Goal: Task Accomplishment & Management: Manage account settings

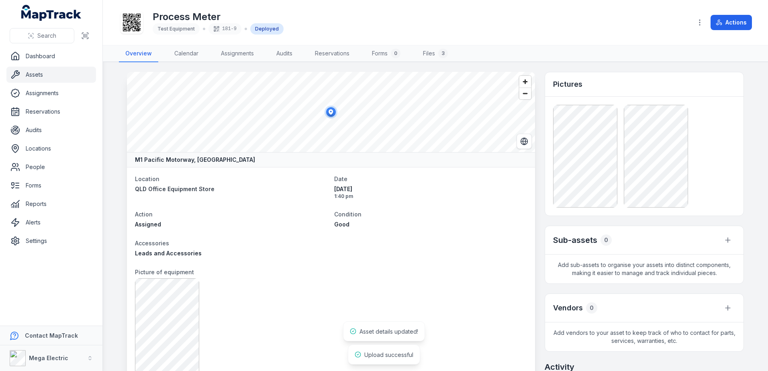
scroll to position [241, 0]
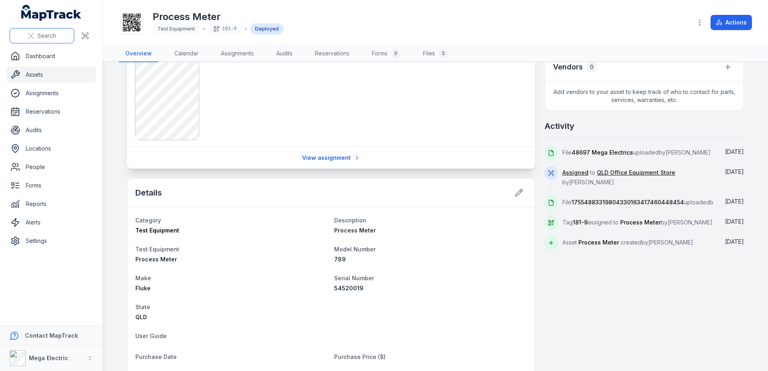
click at [25, 33] on button "Search" at bounding box center [42, 35] width 65 height 15
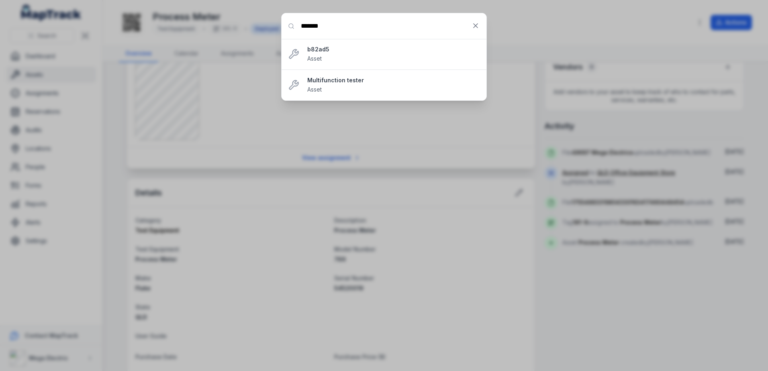
type input "*******"
drag, startPoint x: 477, startPoint y: 27, endPoint x: 344, endPoint y: 53, distance: 136.0
click at [477, 27] on icon at bounding box center [476, 26] width 4 height 4
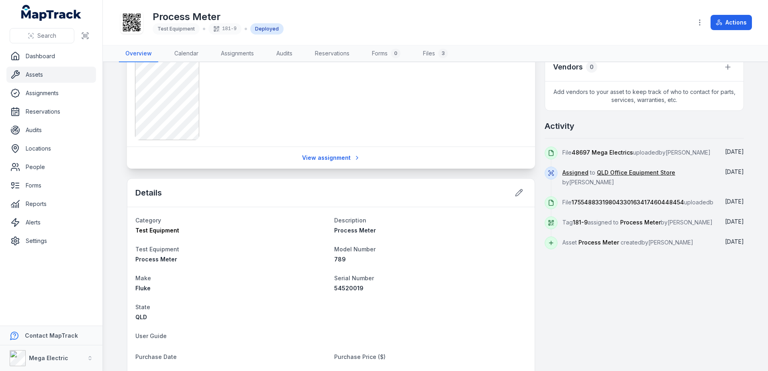
click at [69, 71] on link "Assets" at bounding box center [51, 75] width 90 height 16
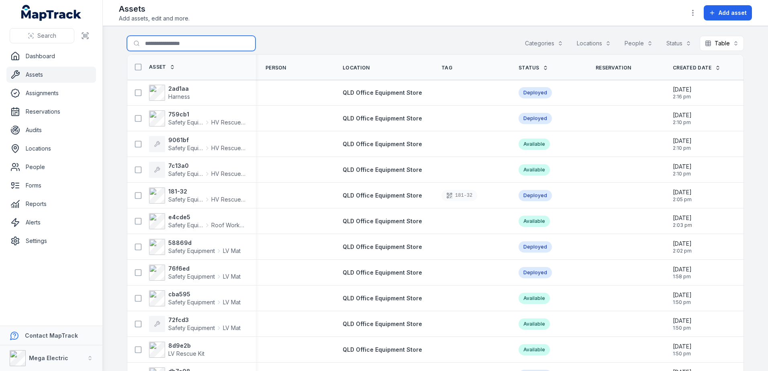
click at [182, 46] on input "Search for assets" at bounding box center [191, 43] width 129 height 15
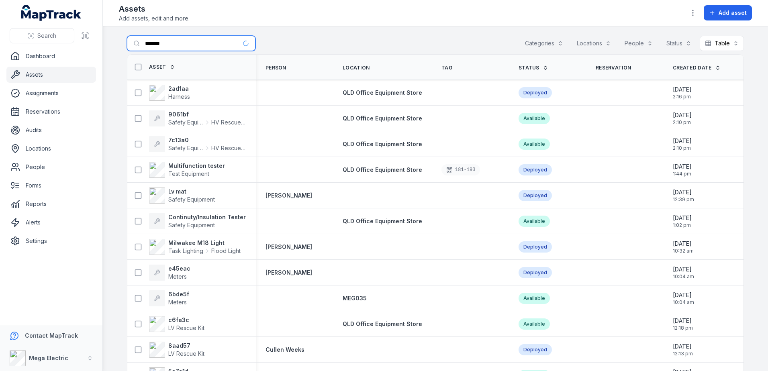
type input "*******"
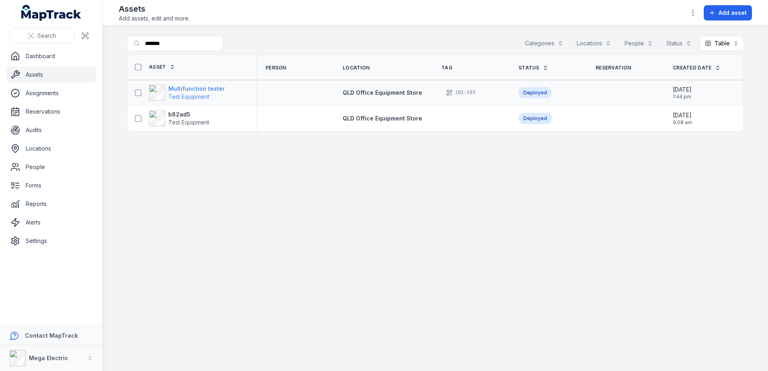
click at [207, 92] on strong "Multifunction tester" at bounding box center [196, 89] width 57 height 8
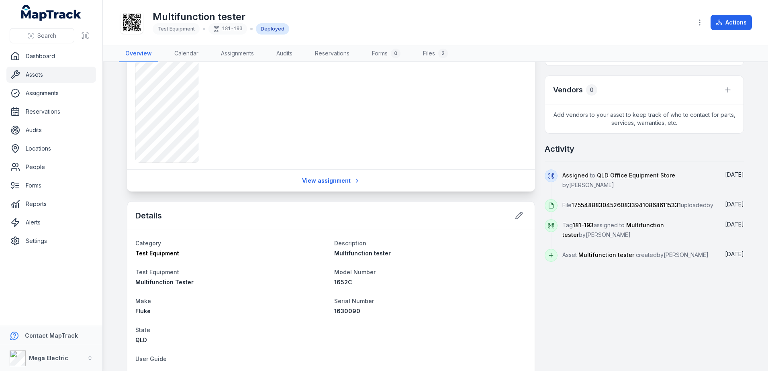
scroll to position [281, 0]
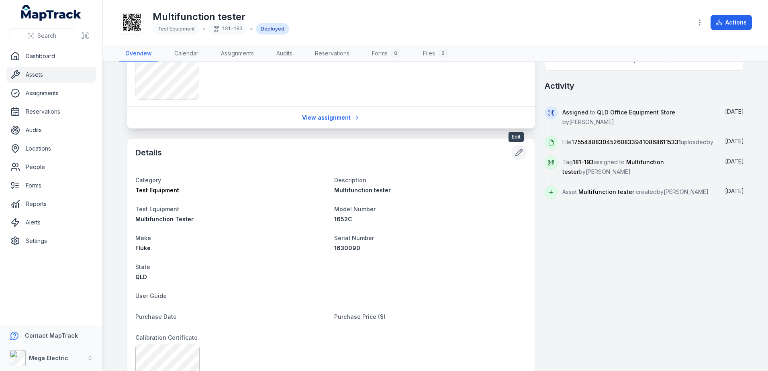
click at [517, 152] on icon at bounding box center [519, 152] width 7 height 7
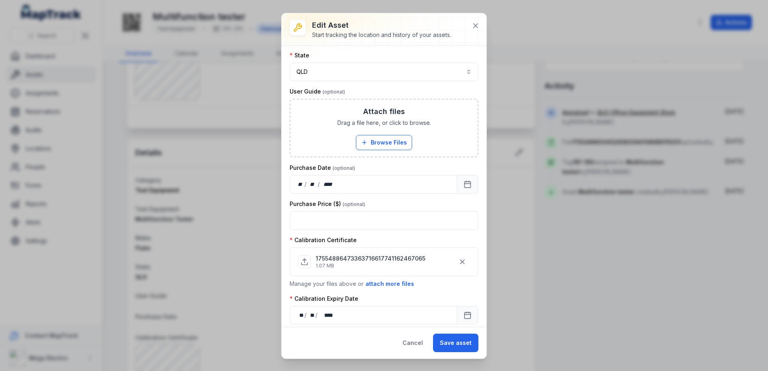
scroll to position [237, 0]
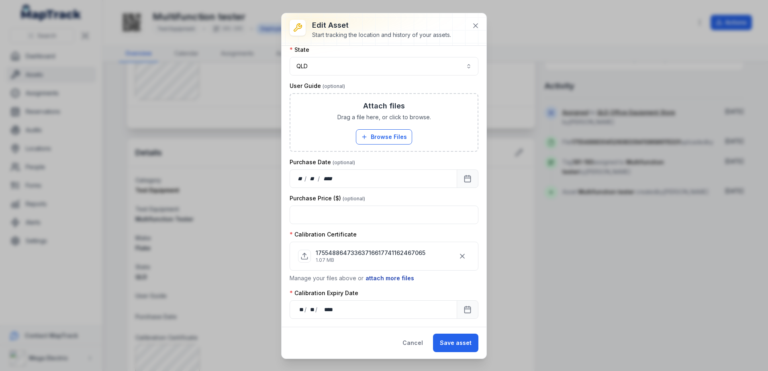
click at [388, 278] on button "attach more files" at bounding box center [389, 278] width 49 height 9
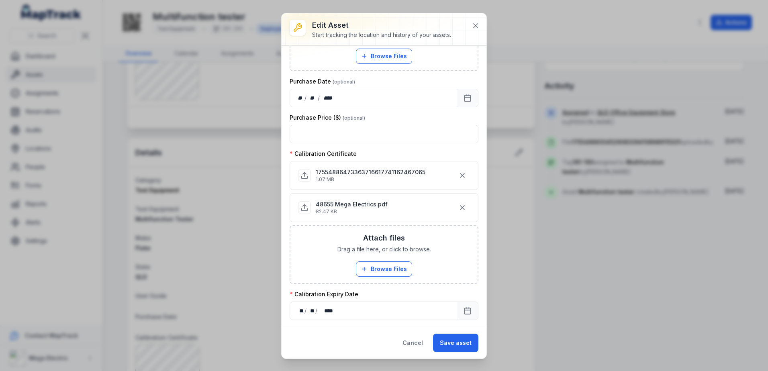
scroll to position [319, 0]
click at [451, 343] on button "Save asset" at bounding box center [455, 343] width 45 height 18
